Goal: Check status: Check status

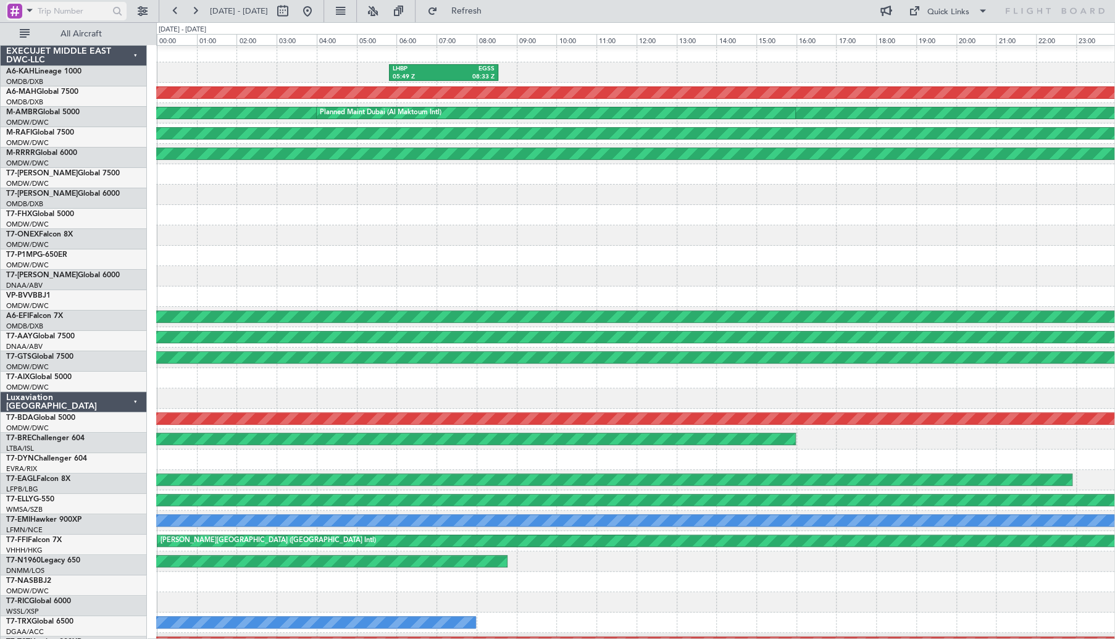
scroll to position [3, 0]
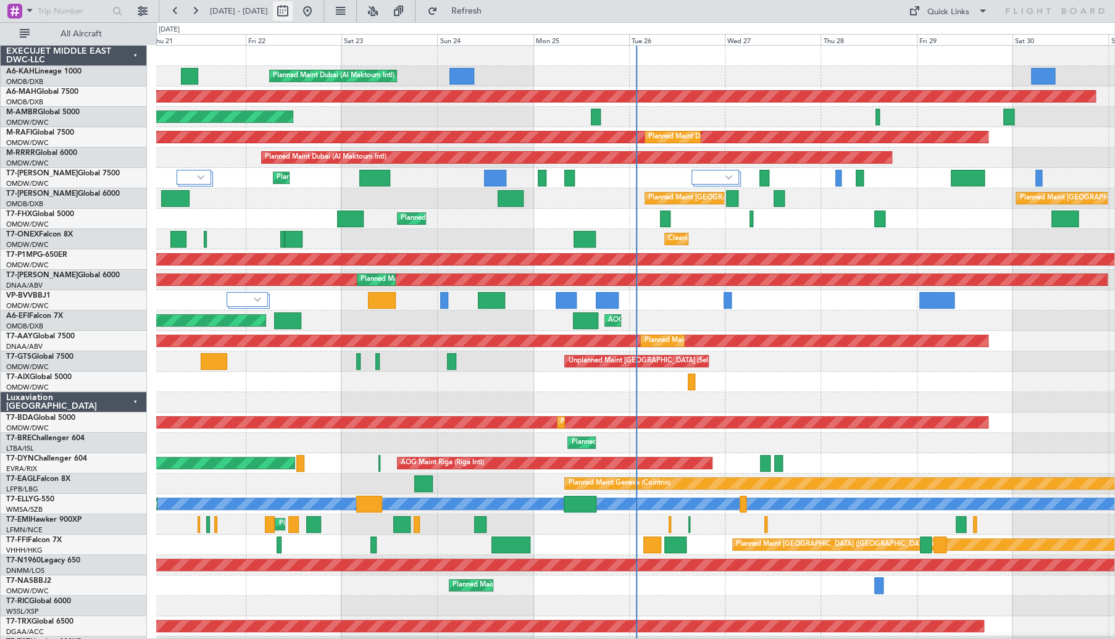
click at [293, 13] on button at bounding box center [283, 11] width 20 height 20
select select "8"
select select "2025"
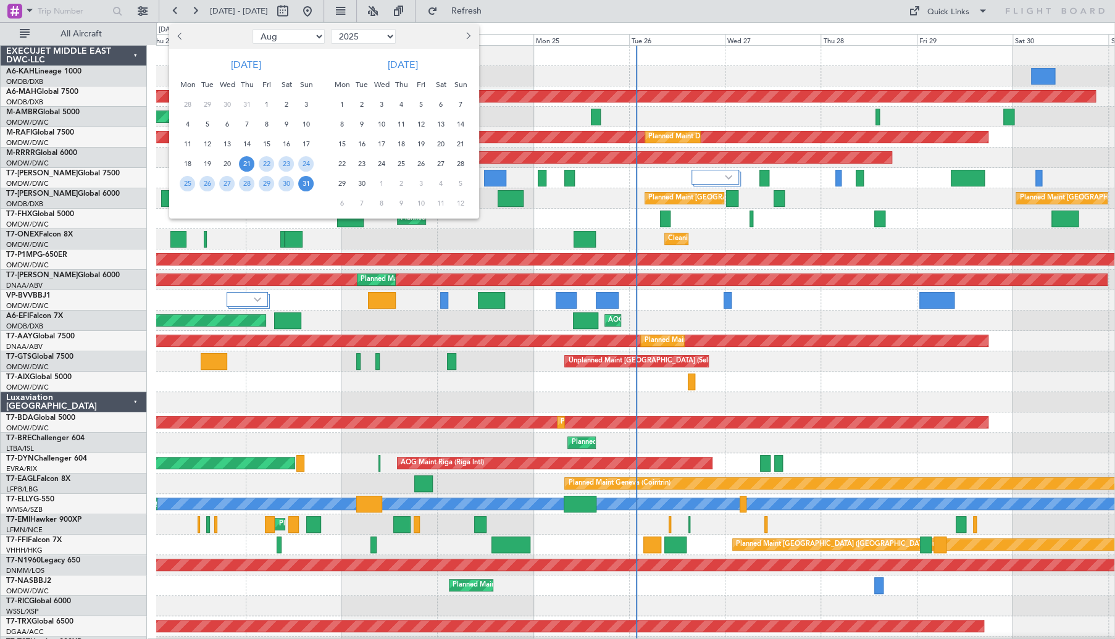
click at [180, 38] on span "Previous month" at bounding box center [180, 35] width 7 height 7
select select "7"
click at [302, 165] on span "27" at bounding box center [305, 163] width 15 height 15
click at [425, 101] on span "1" at bounding box center [420, 104] width 15 height 15
